Goal: Information Seeking & Learning: Learn about a topic

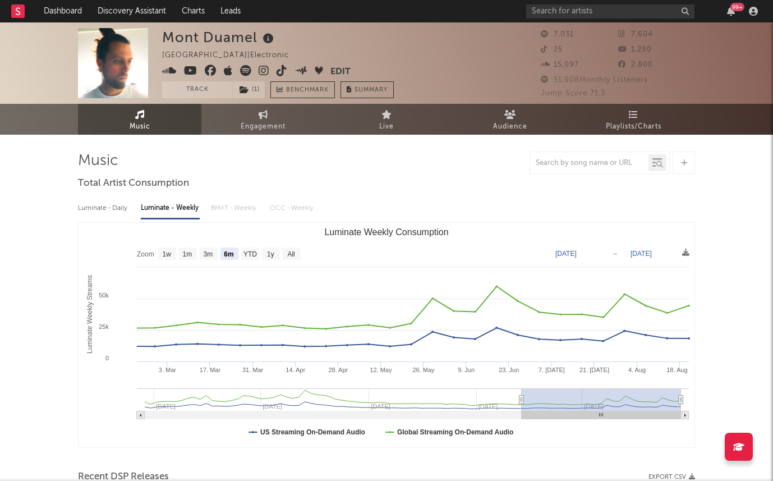
select select "6m"
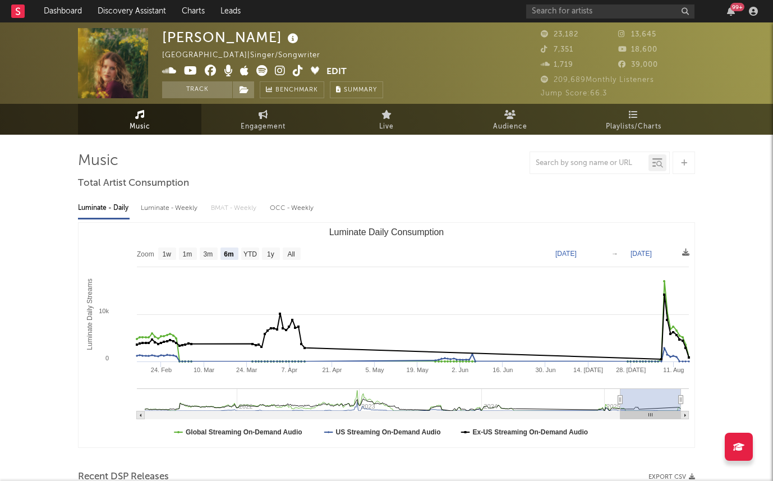
select select "6m"
click at [158, 212] on div "Luminate - Weekly" at bounding box center [170, 208] width 59 height 19
select select "6m"
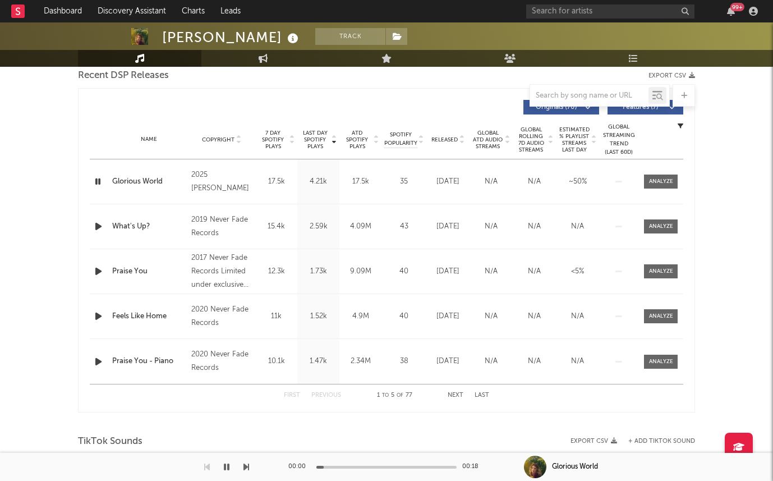
scroll to position [401, 0]
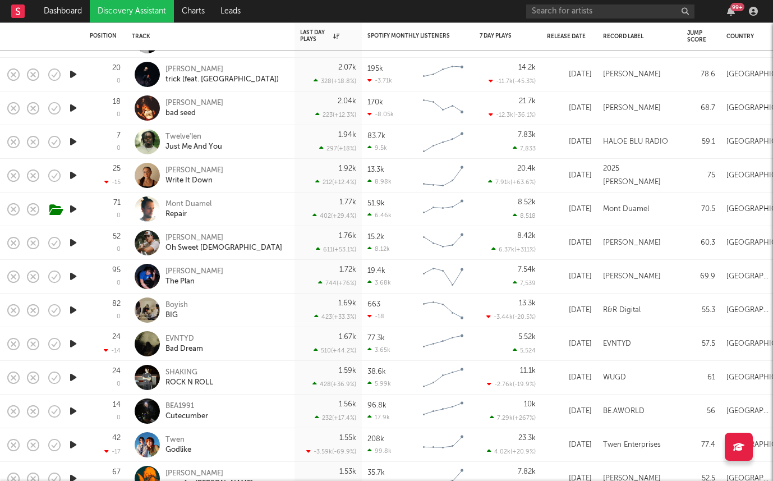
click at [68, 109] on icon "button" at bounding box center [73, 108] width 12 height 14
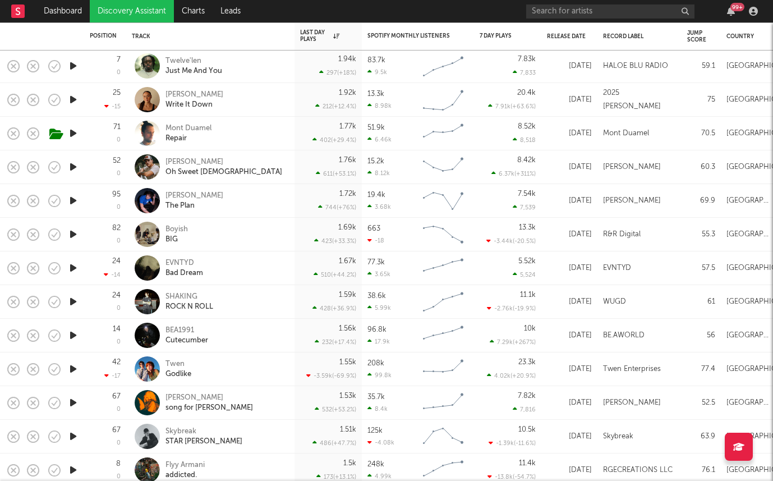
click at [71, 299] on icon "button" at bounding box center [73, 302] width 12 height 14
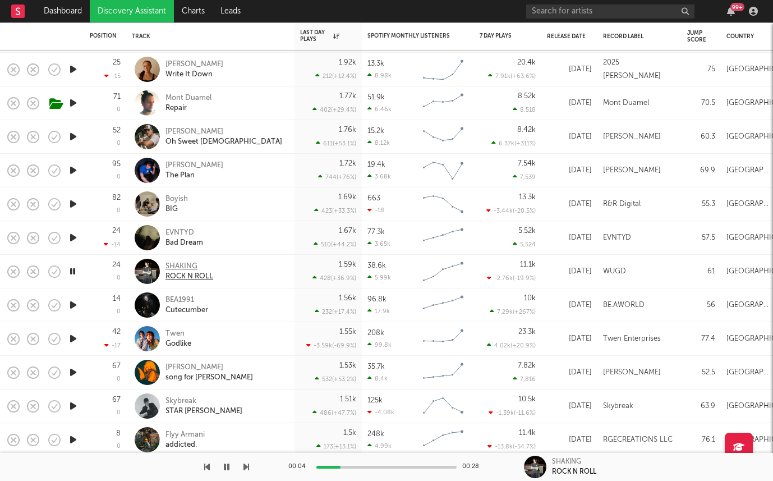
click at [184, 272] on div "ROCK N ROLL" at bounding box center [190, 277] width 48 height 10
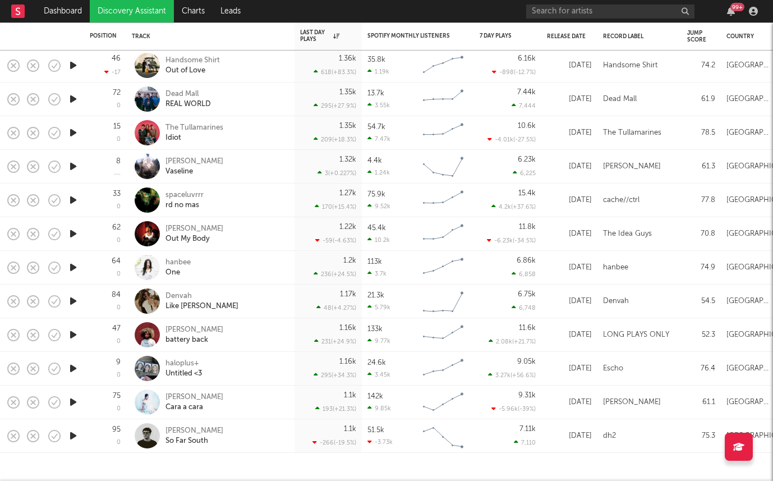
click at [72, 65] on icon "button" at bounding box center [73, 65] width 12 height 14
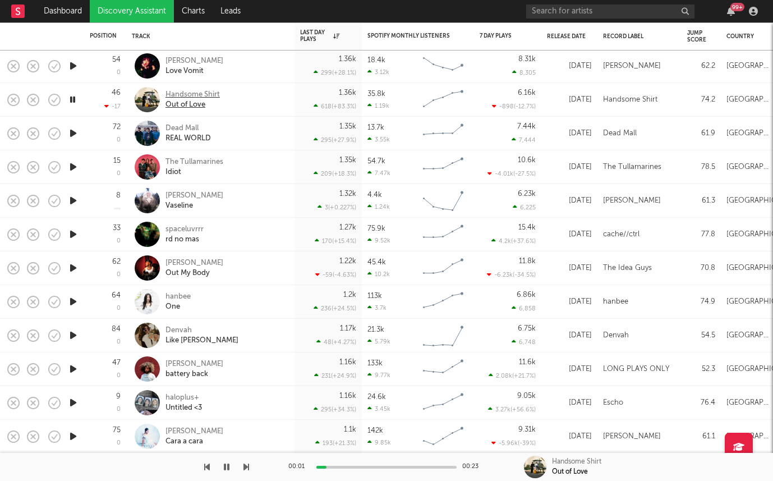
click at [195, 97] on div "Handsome Shirt" at bounding box center [193, 95] width 54 height 10
click at [80, 133] on div at bounding box center [73, 134] width 22 height 34
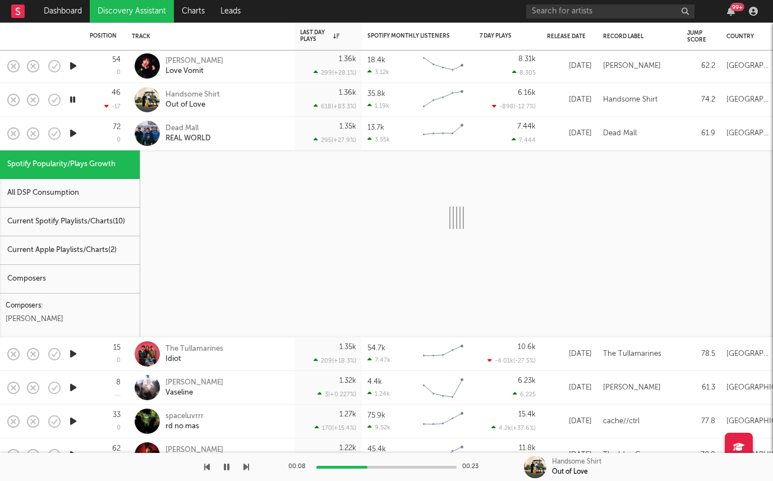
click at [87, 132] on div "72 0" at bounding box center [105, 134] width 42 height 34
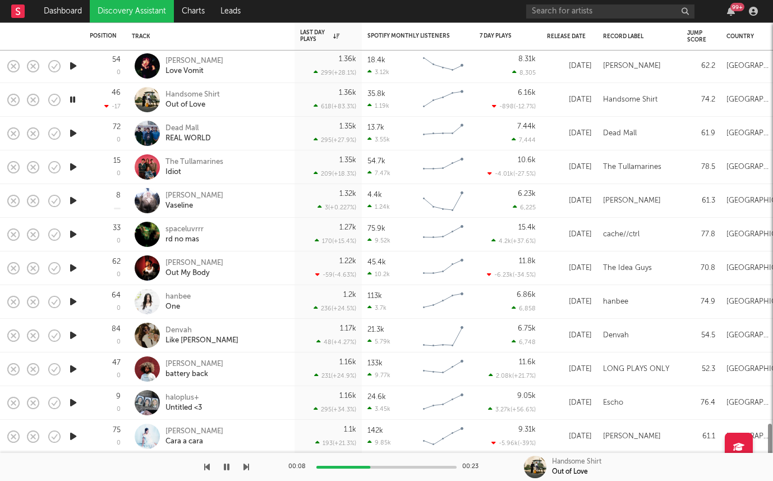
click at [74, 137] on icon "button" at bounding box center [73, 133] width 12 height 14
click at [178, 130] on div "Dead Mall" at bounding box center [188, 128] width 45 height 10
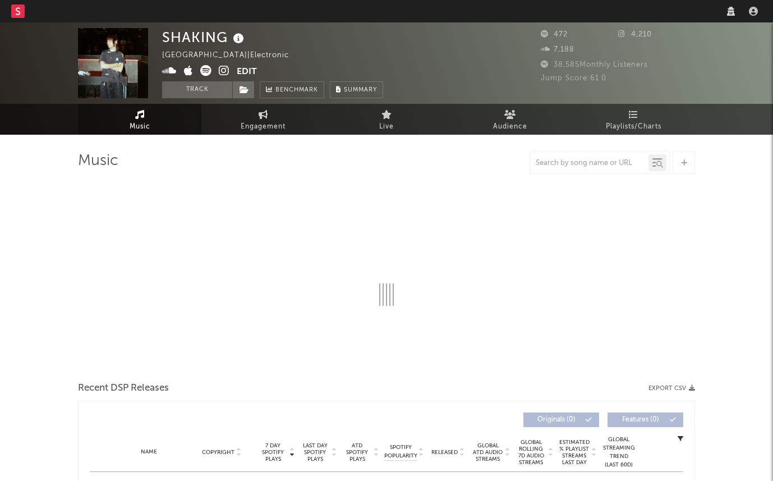
select select "1w"
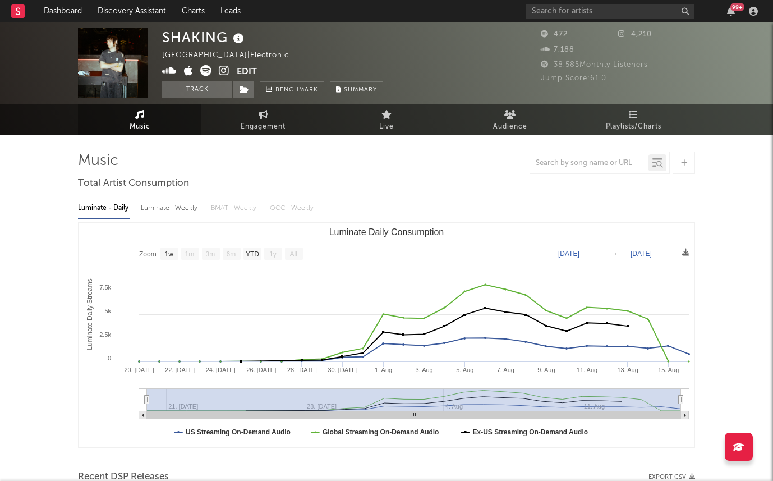
click at [155, 210] on div "Luminate - Weekly" at bounding box center [170, 208] width 59 height 19
select select "6m"
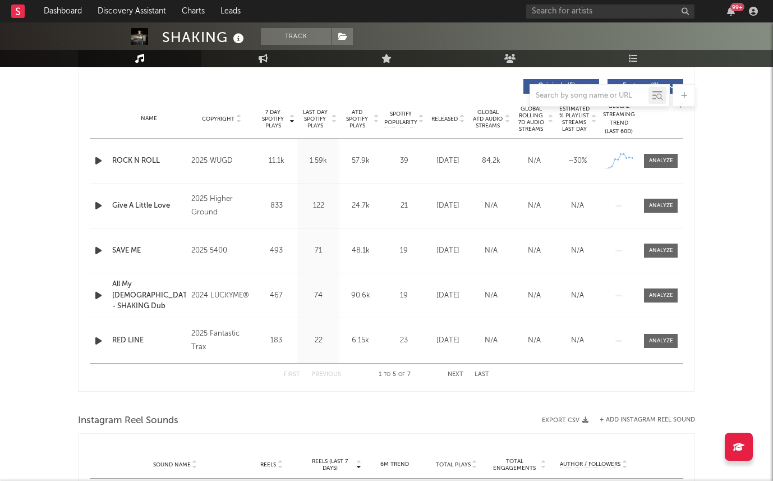
scroll to position [377, 0]
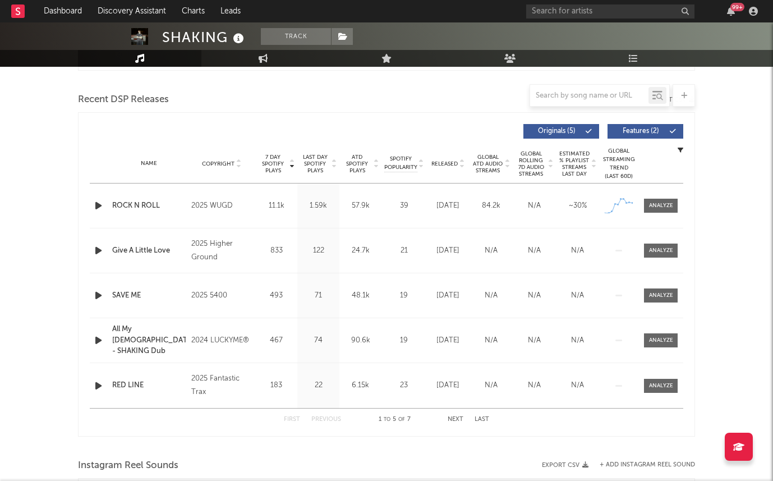
click at [323, 159] on span "Last Day Spotify Plays" at bounding box center [315, 164] width 30 height 20
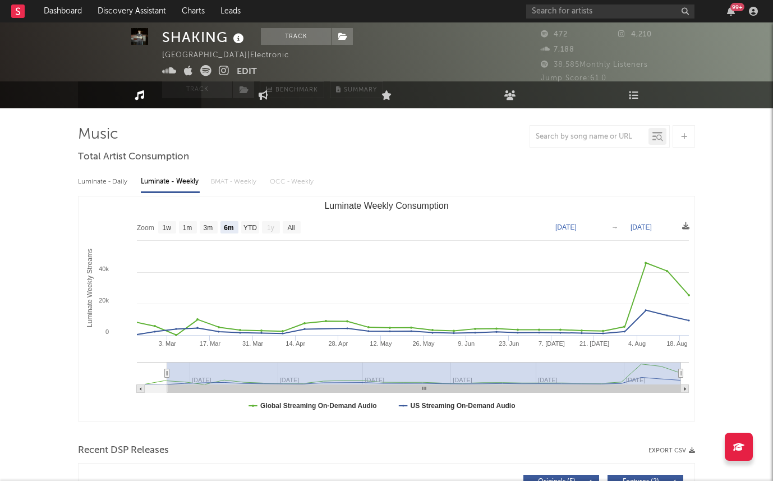
scroll to position [0, 0]
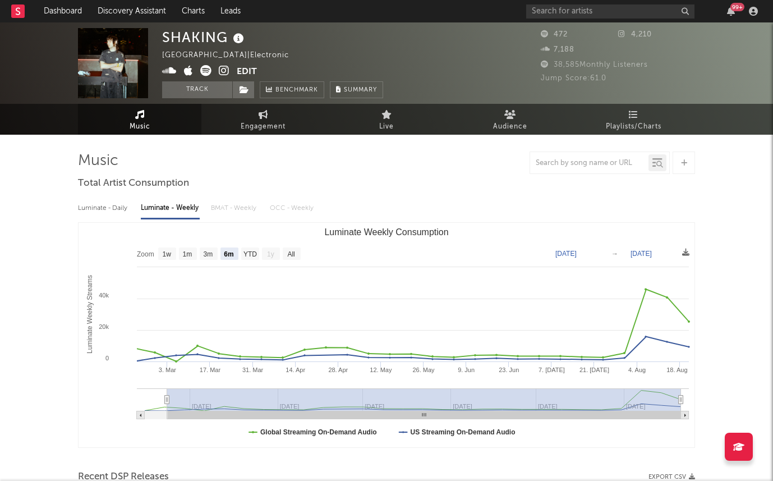
click at [223, 69] on icon at bounding box center [224, 70] width 11 height 11
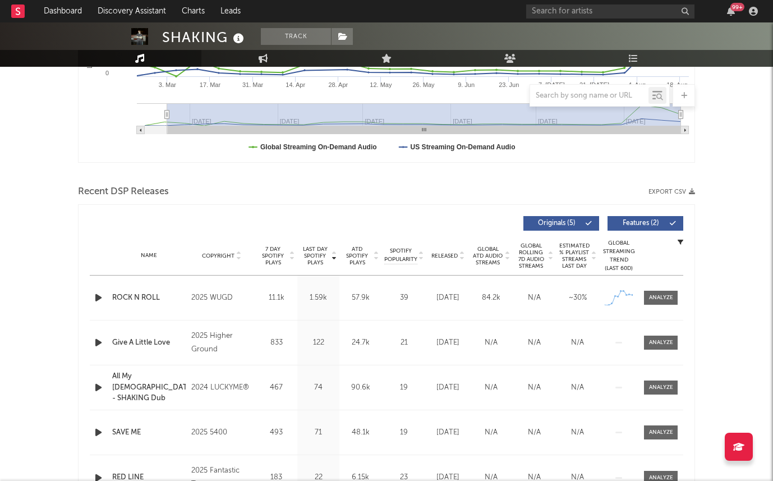
scroll to position [447, 0]
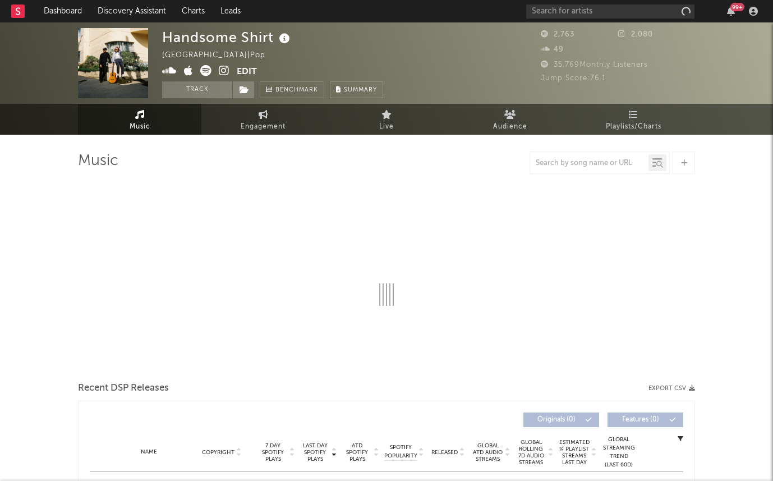
select select "1w"
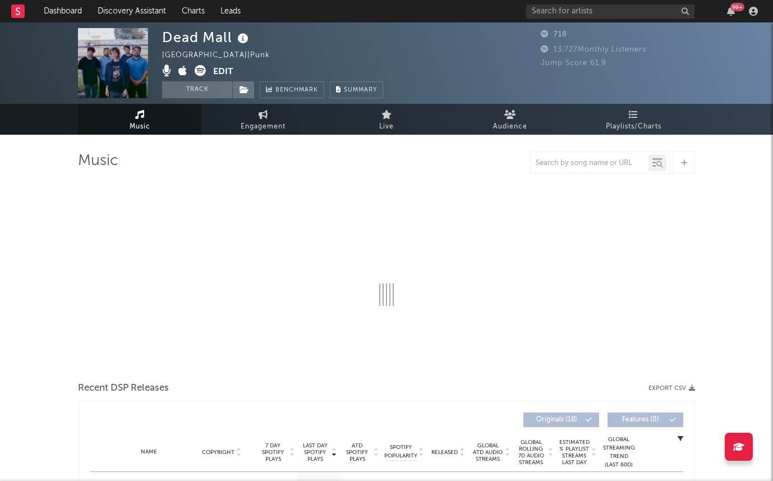
select select "1w"
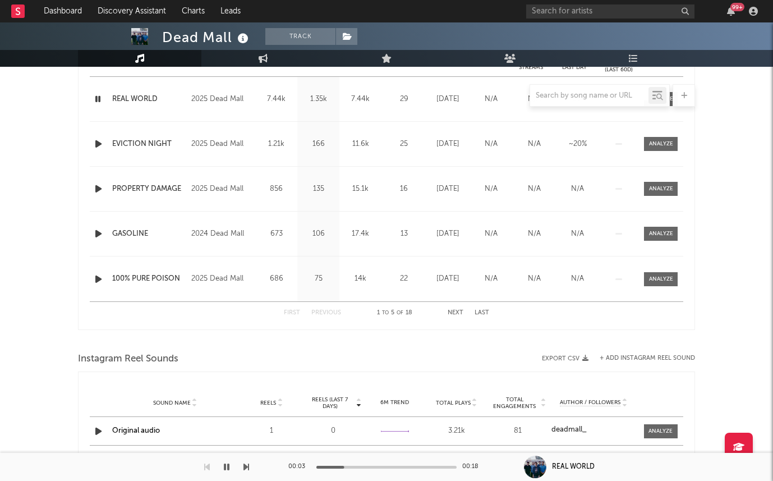
scroll to position [530, 0]
